Goal: Information Seeking & Learning: Learn about a topic

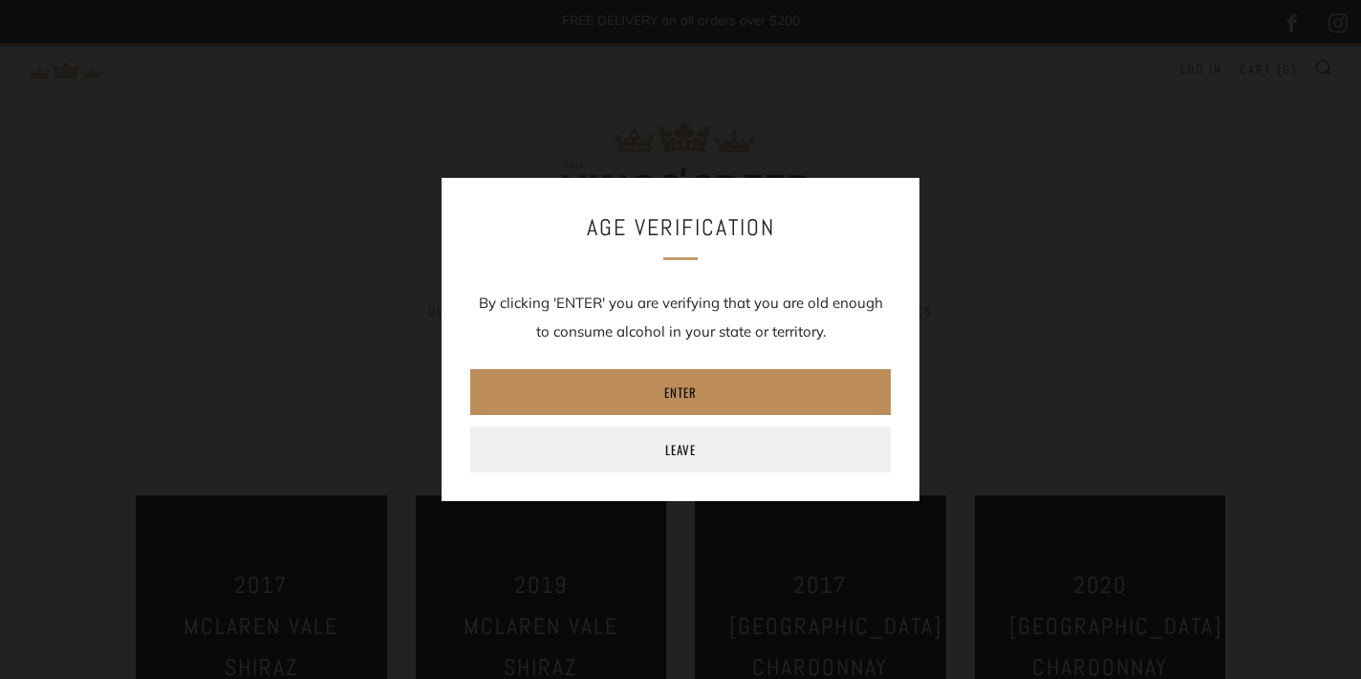
click at [701, 386] on link "Enter" at bounding box center [680, 392] width 421 height 46
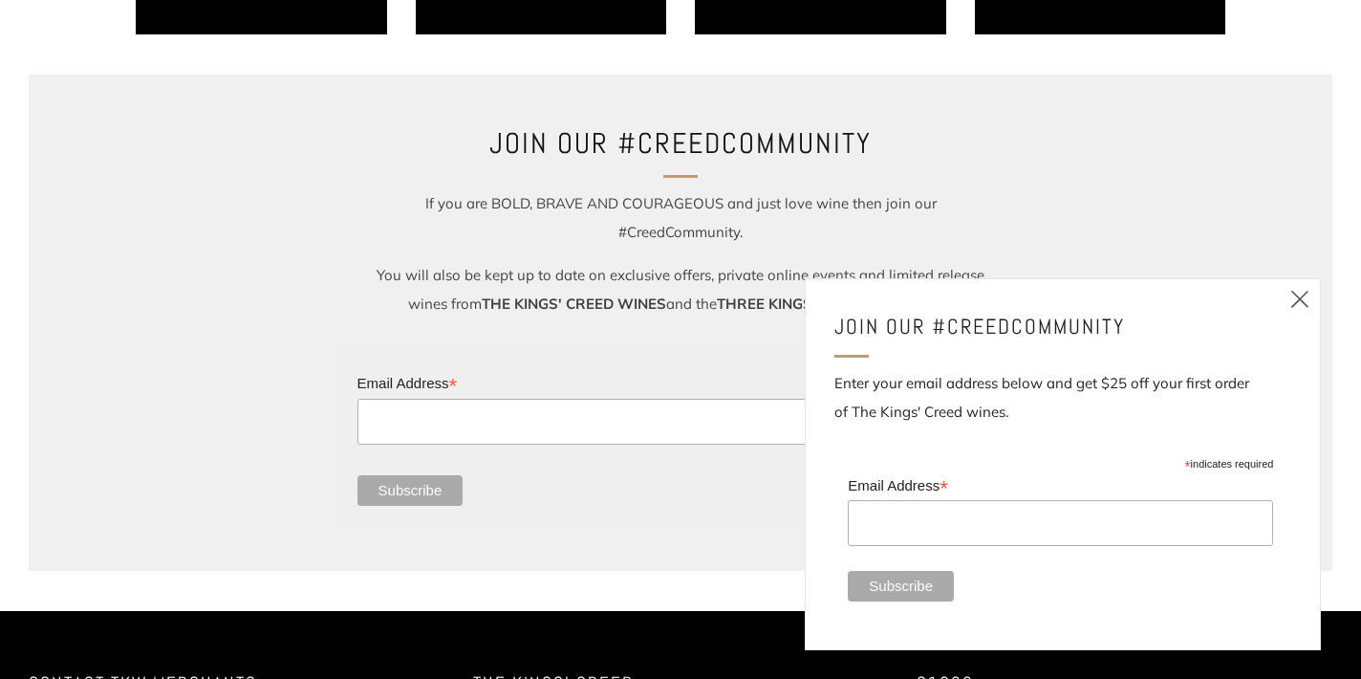
scroll to position [1179, 0]
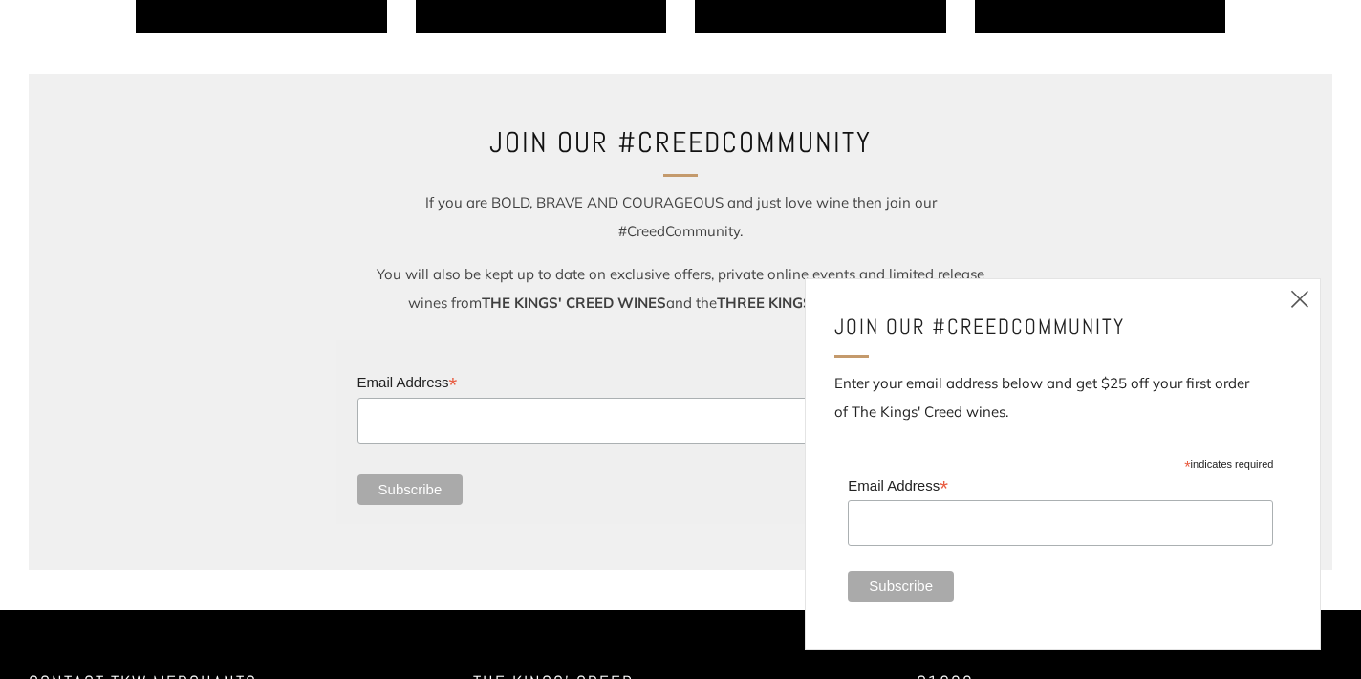
click at [1300, 298] on icon at bounding box center [1300, 299] width 23 height 24
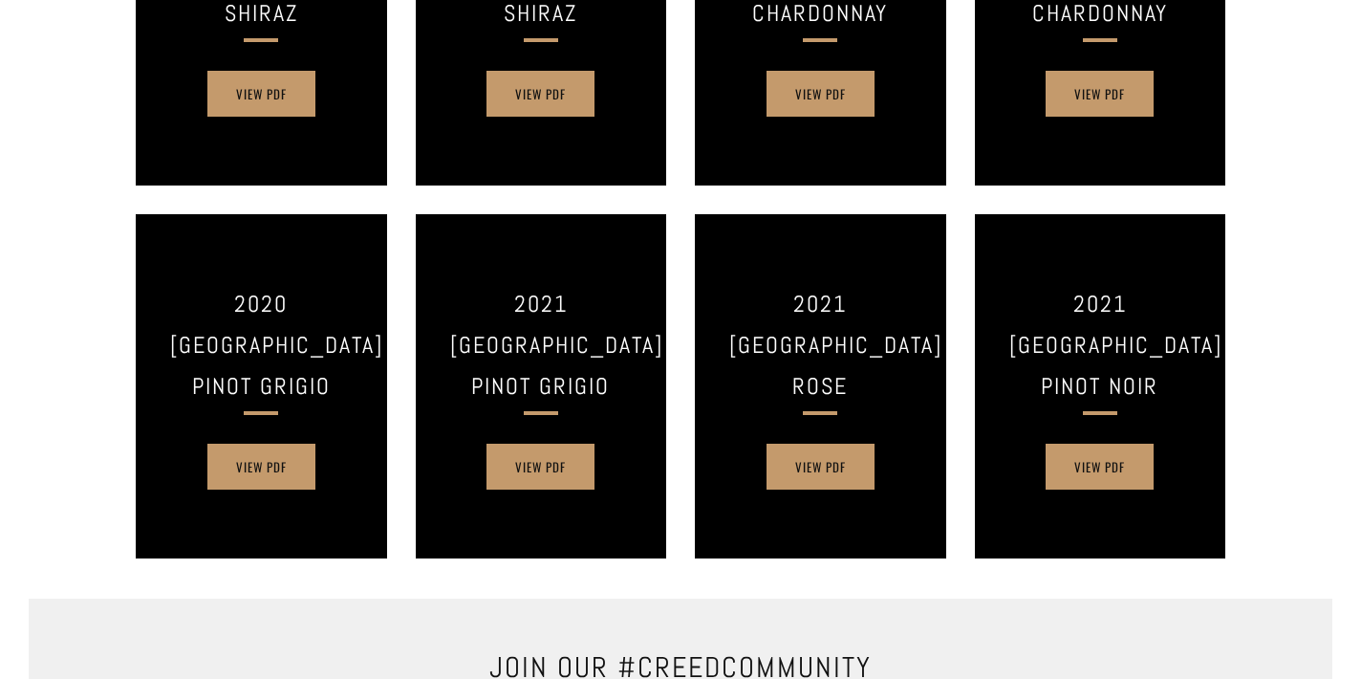
scroll to position [660, 0]
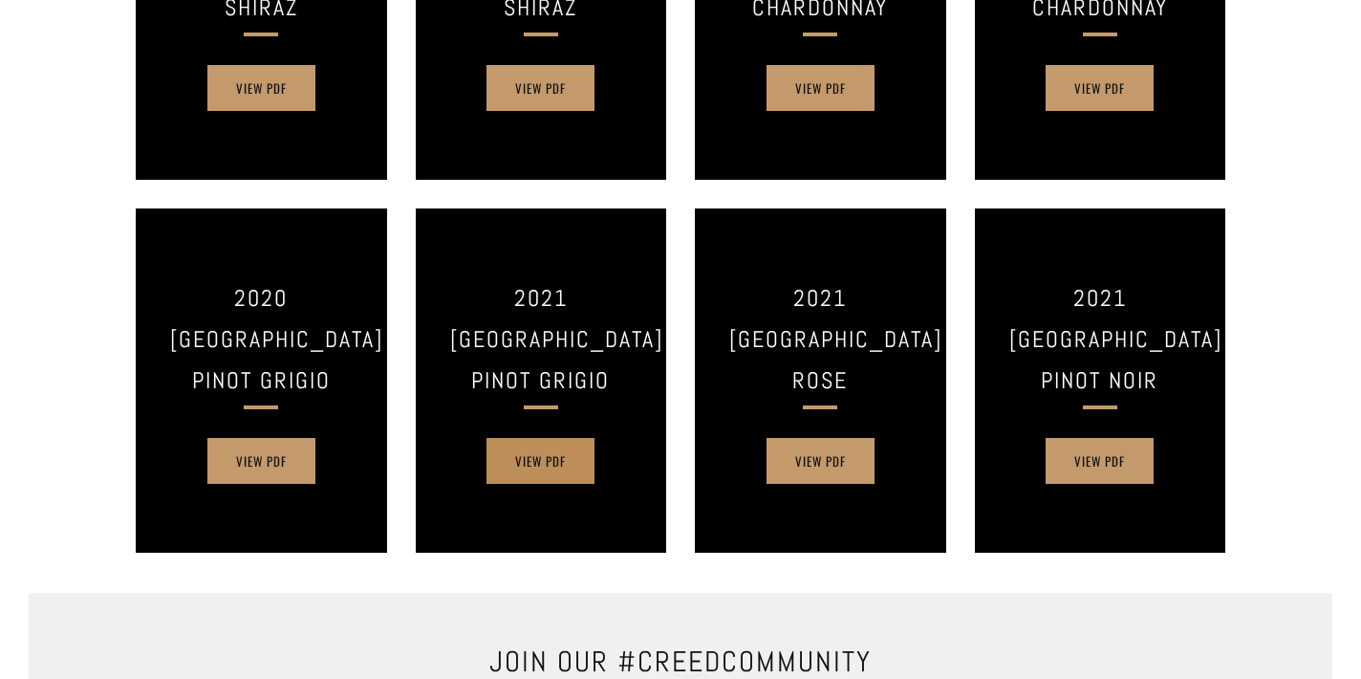
click at [555, 467] on link "View PDF" at bounding box center [541, 461] width 108 height 46
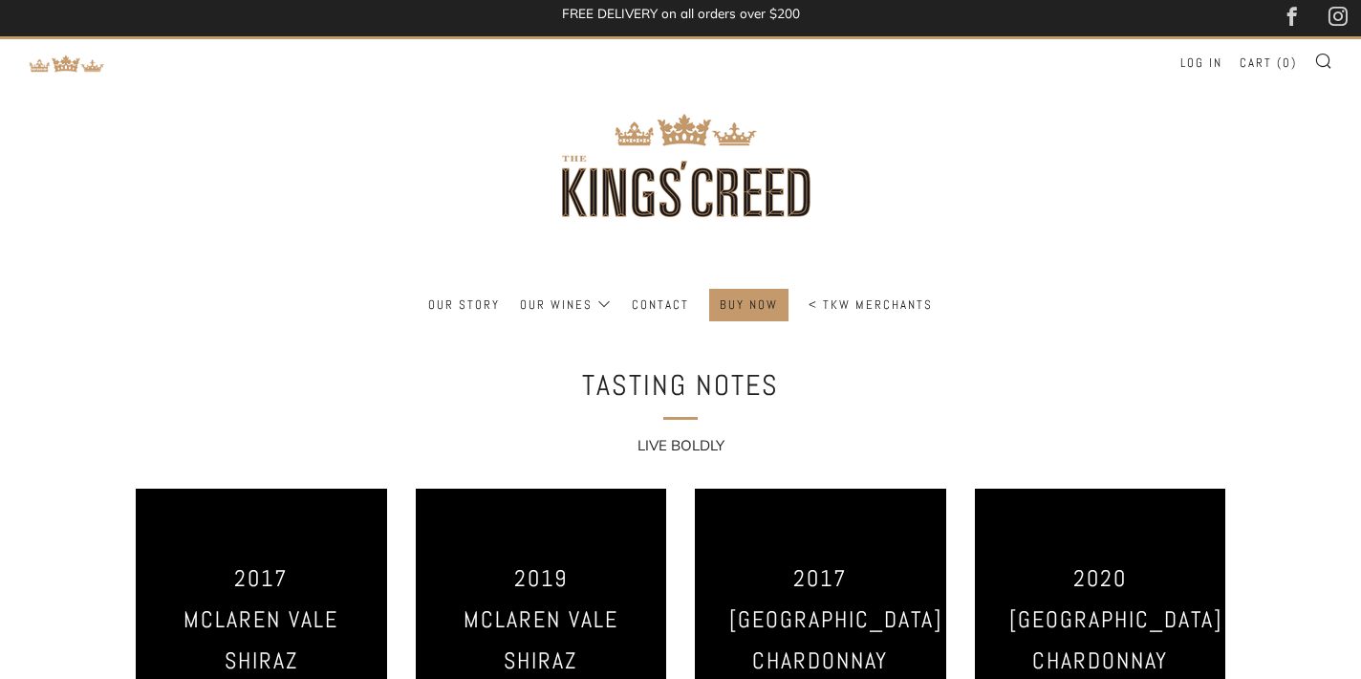
scroll to position [0, 0]
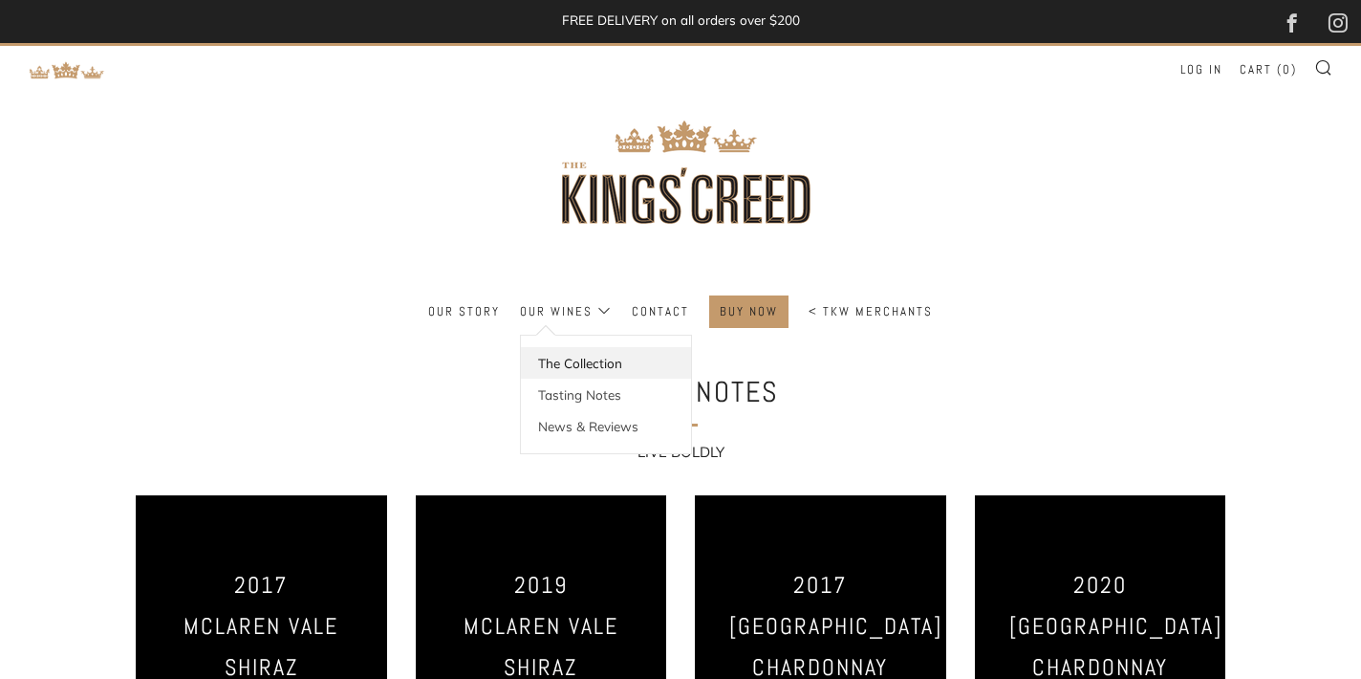
click at [591, 370] on link "The Collection" at bounding box center [606, 363] width 170 height 32
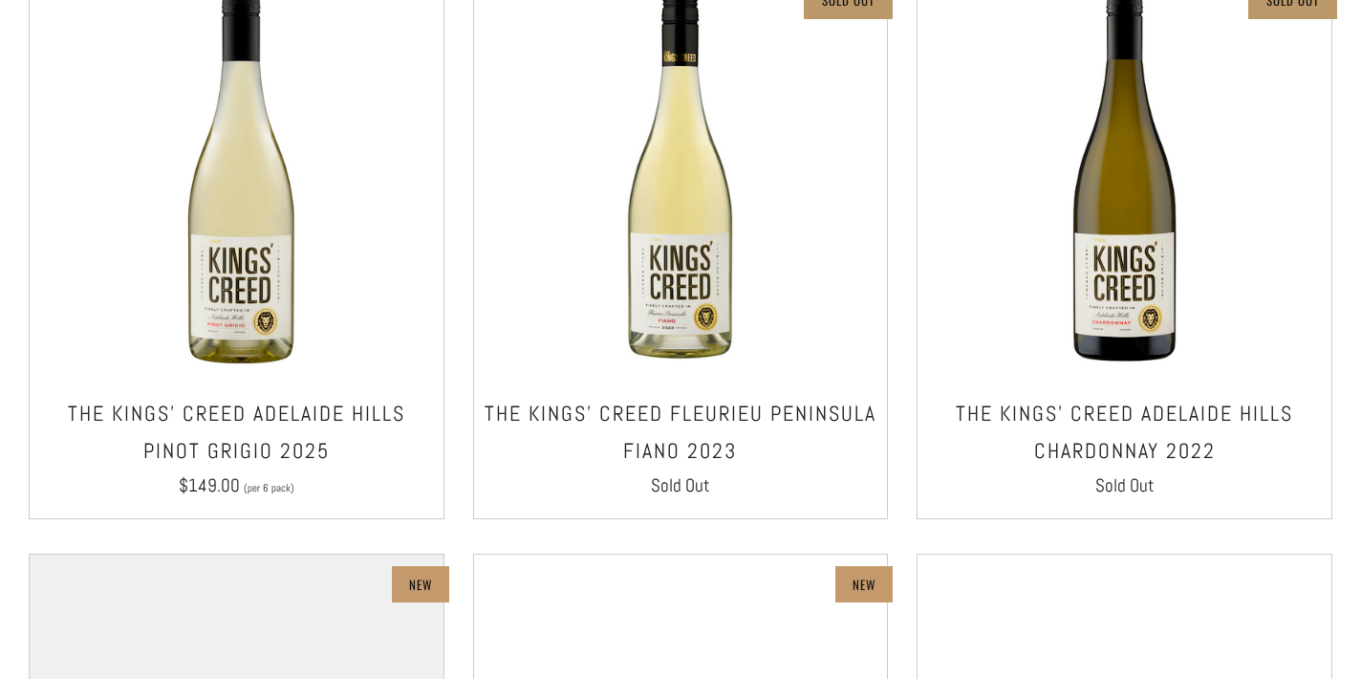
scroll to position [633, 0]
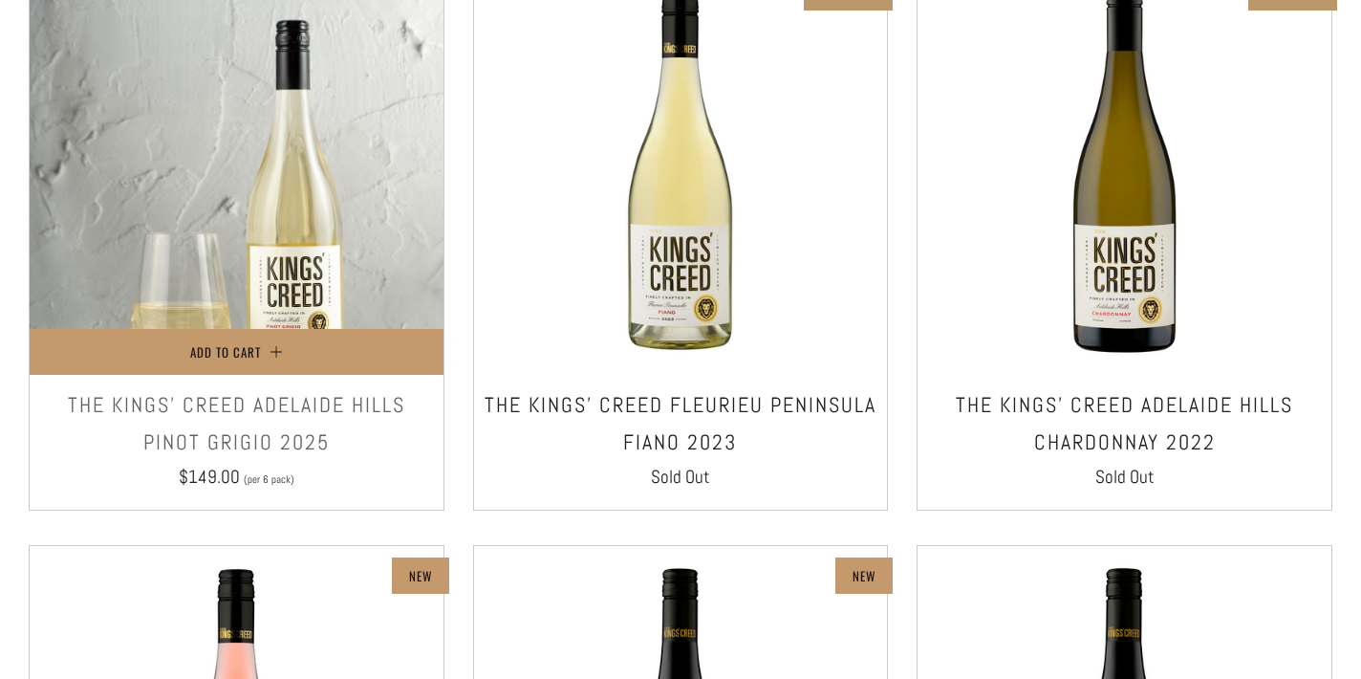
click at [268, 212] on img at bounding box center [237, 168] width 414 height 414
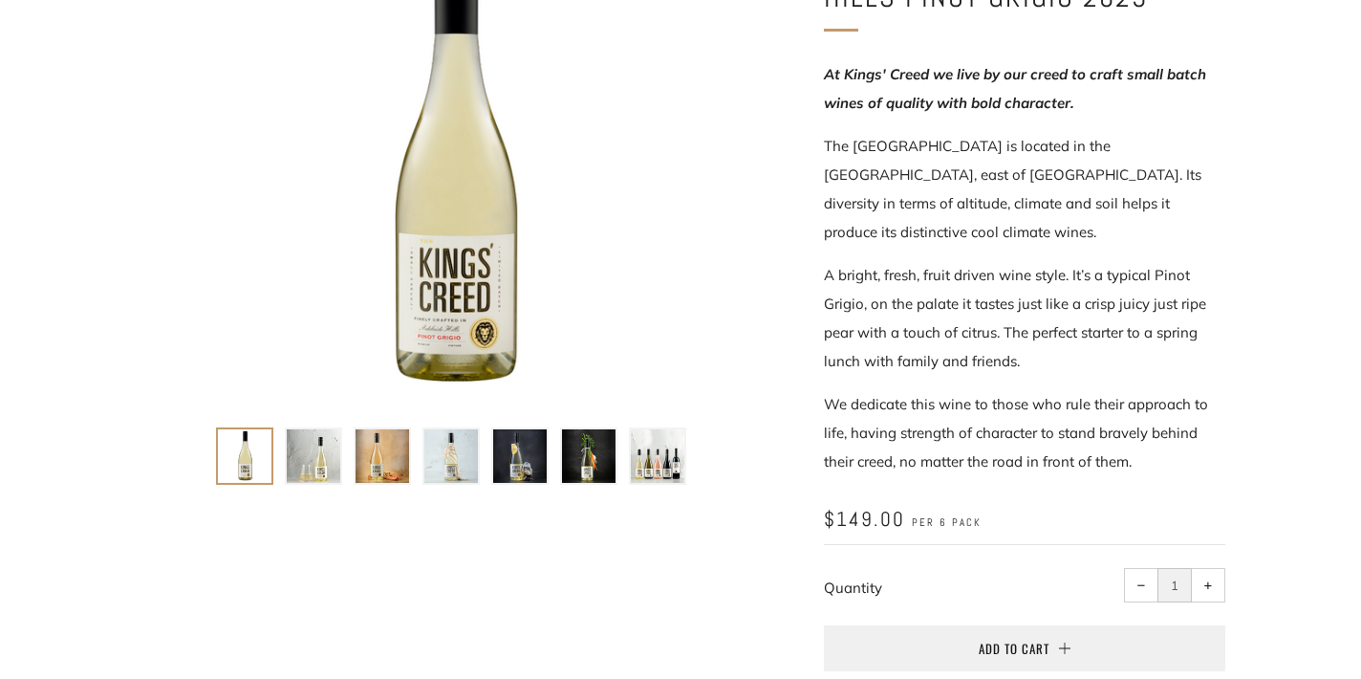
scroll to position [379, 0]
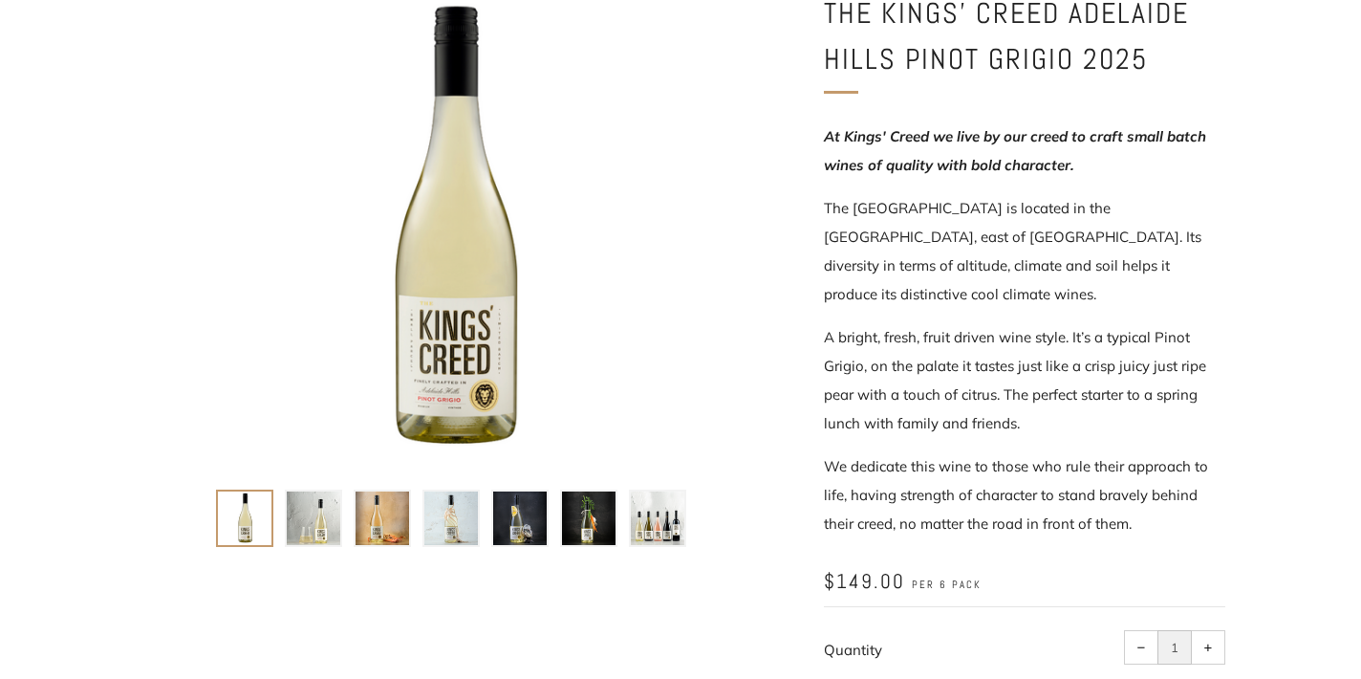
click at [1007, 232] on p "The [GEOGRAPHIC_DATA] is located in the [GEOGRAPHIC_DATA], east of [GEOGRAPHIC_…" at bounding box center [1025, 251] width 402 height 115
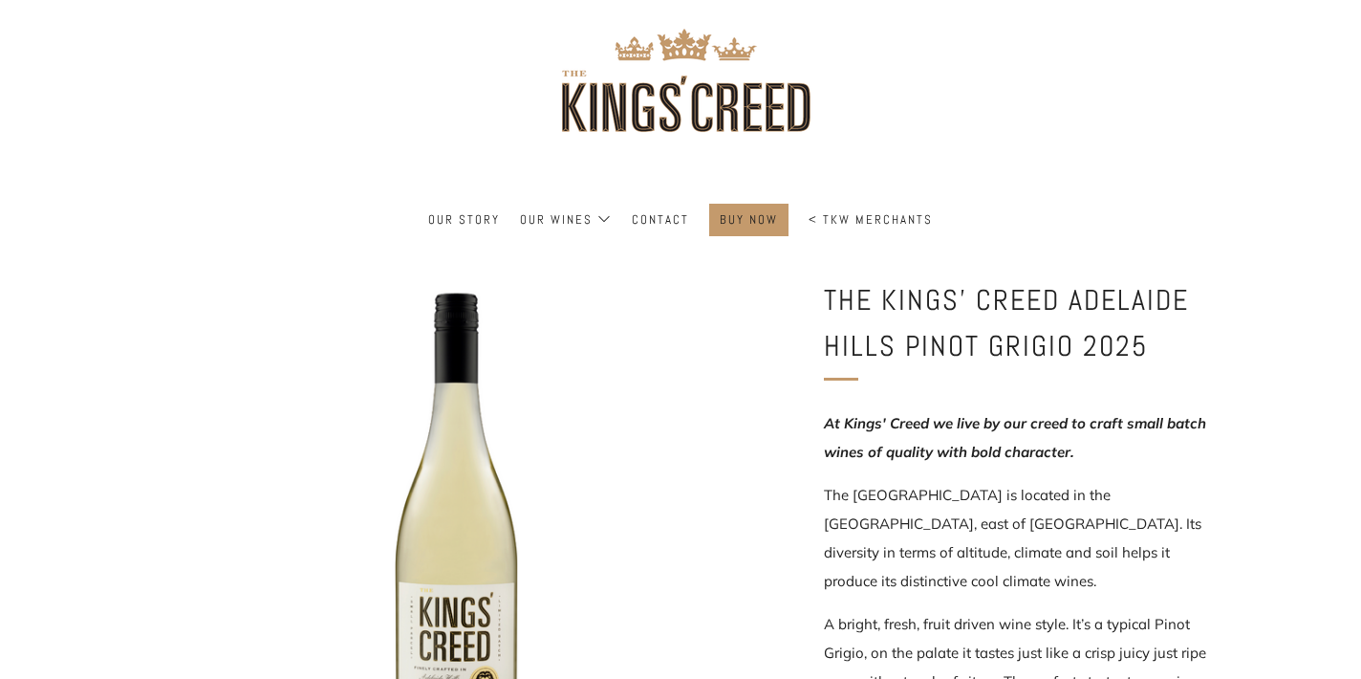
scroll to position [0, 0]
